Goal: Information Seeking & Learning: Get advice/opinions

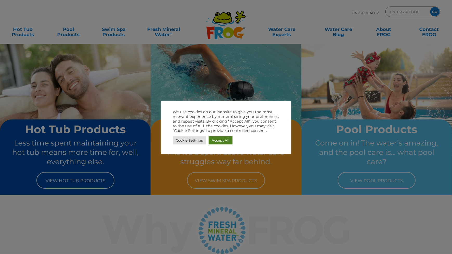
click at [224, 139] on link "Accept All" at bounding box center [221, 140] width 24 height 8
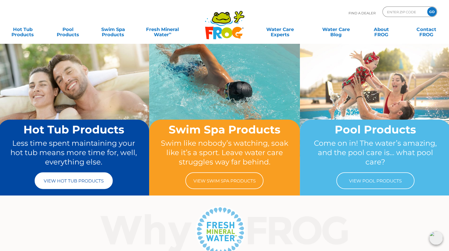
click at [82, 181] on link "View Hot Tub Products" at bounding box center [74, 180] width 78 height 17
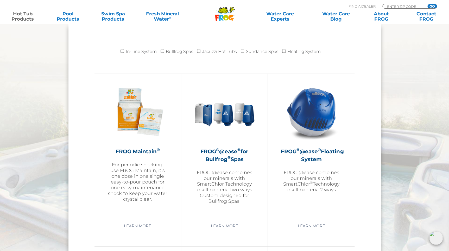
scroll to position [530, 0]
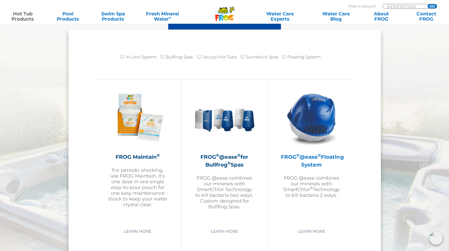
drag, startPoint x: 319, startPoint y: 165, endPoint x: 303, endPoint y: 163, distance: 16.2
click at [303, 163] on h2 "FROG ® @ease ® Floating System" at bounding box center [311, 161] width 61 height 16
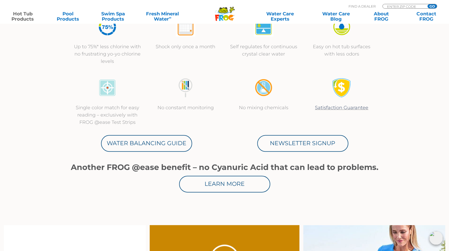
scroll to position [204, 0]
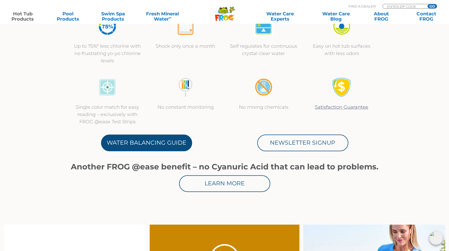
click at [149, 136] on link "Water Balancing Guide" at bounding box center [146, 142] width 91 height 17
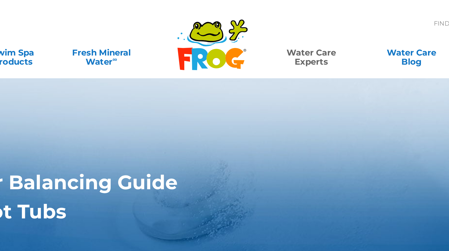
click at [280, 77] on section "Water Balancing Guide for Hot Tubs" at bounding box center [224, 104] width 449 height 122
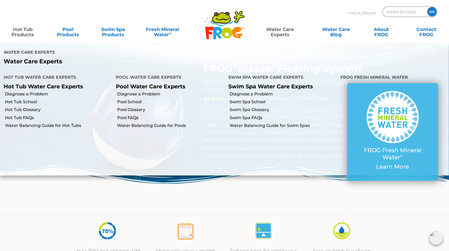
click at [281, 28] on link "Water Care Experts" at bounding box center [279, 29] width 57 height 10
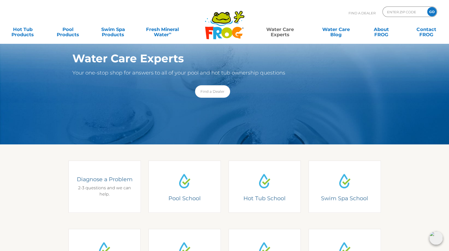
click at [111, 182] on div "Diagnose a Problem 2-3 questions and we can help." at bounding box center [104, 186] width 57 height 22
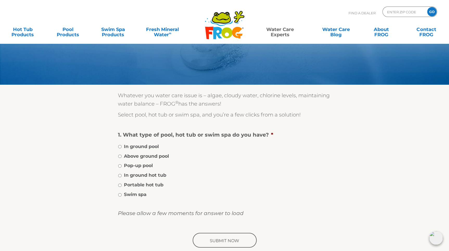
scroll to position [21, 0]
click at [120, 184] on input "Portable hot tub" at bounding box center [119, 184] width 3 height 3
radio input "true"
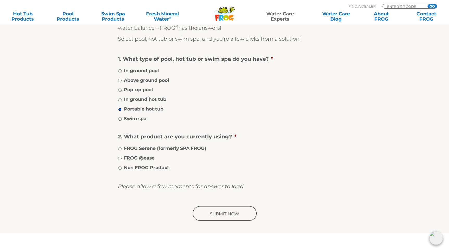
scroll to position [101, 0]
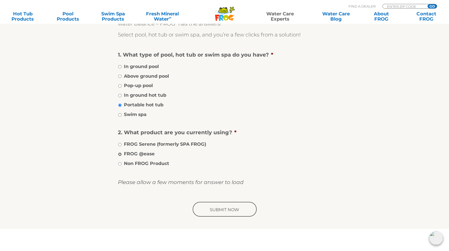
click at [120, 152] on input "FROG @ease" at bounding box center [119, 153] width 3 height 3
radio input "true"
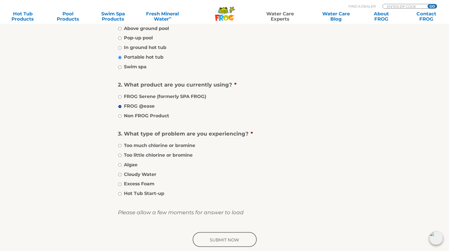
scroll to position [149, 0]
click at [120, 182] on input "Excess Foam" at bounding box center [119, 183] width 3 height 3
radio input "true"
click at [120, 172] on input "Cloudy Water" at bounding box center [119, 173] width 3 height 3
radio input "true"
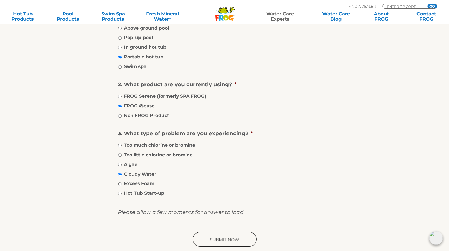
click at [119, 182] on input "Excess Foam" at bounding box center [119, 183] width 3 height 3
radio input "true"
click at [226, 237] on input "image" at bounding box center [225, 239] width 66 height 17
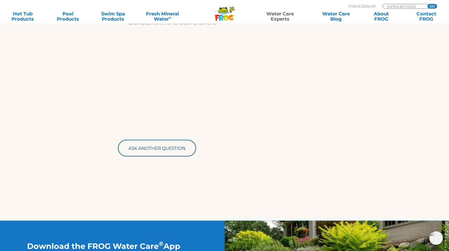
scroll to position [195, 0]
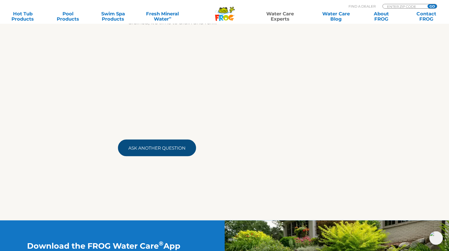
click at [152, 147] on link "Ask Another Question" at bounding box center [157, 147] width 78 height 17
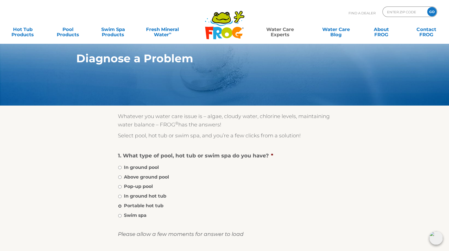
click at [120, 205] on input "Portable hot tub" at bounding box center [119, 205] width 3 height 3
radio input "true"
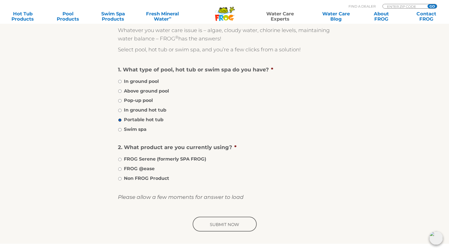
scroll to position [87, 0]
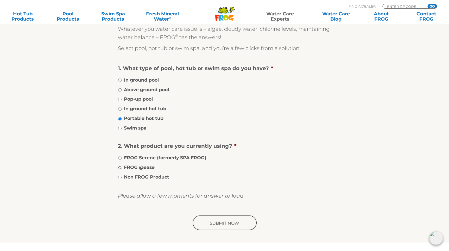
click at [120, 167] on input "FROG @ease" at bounding box center [119, 167] width 3 height 3
radio input "true"
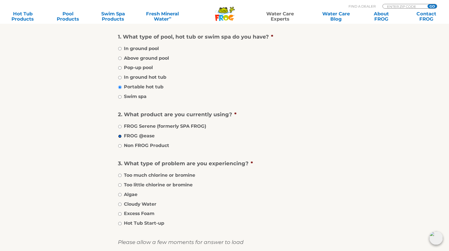
scroll to position [119, 0]
click at [119, 202] on input "Cloudy Water" at bounding box center [119, 203] width 3 height 3
radio input "true"
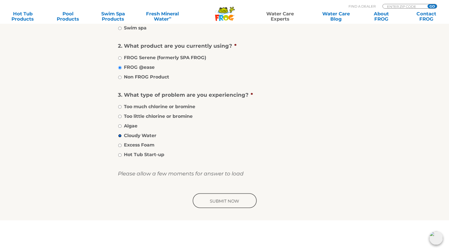
scroll to position [188, 0]
click at [215, 197] on input "image" at bounding box center [225, 200] width 66 height 17
